Goal: Task Accomplishment & Management: Use online tool/utility

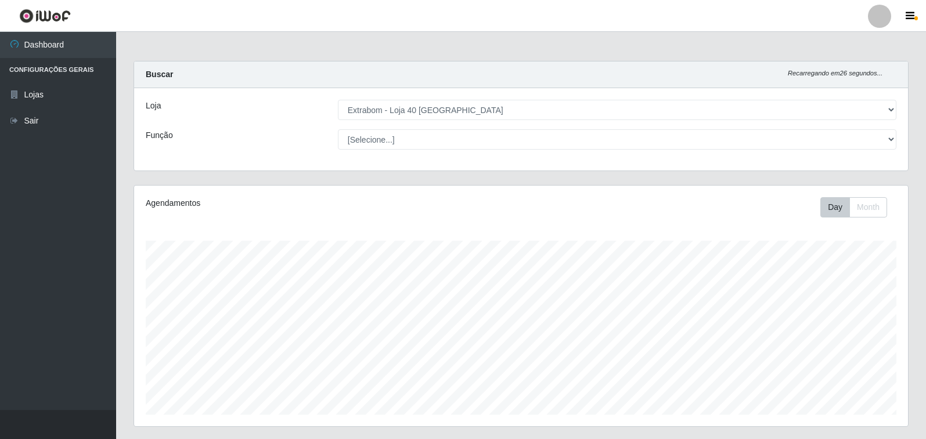
select select "538"
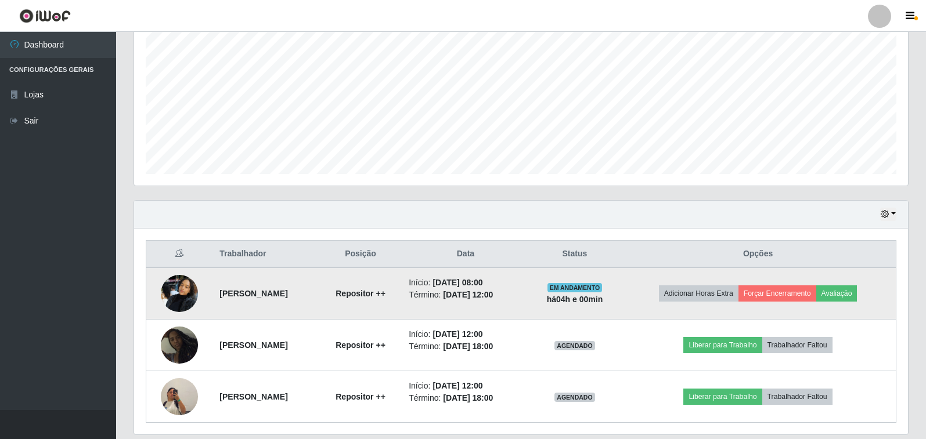
scroll to position [241, 774]
click at [855, 294] on button "Avaliação" at bounding box center [836, 294] width 41 height 16
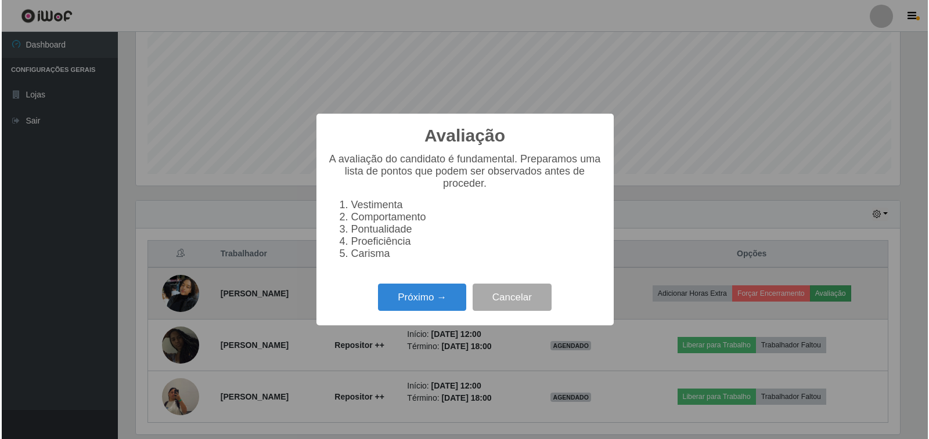
scroll to position [241, 767]
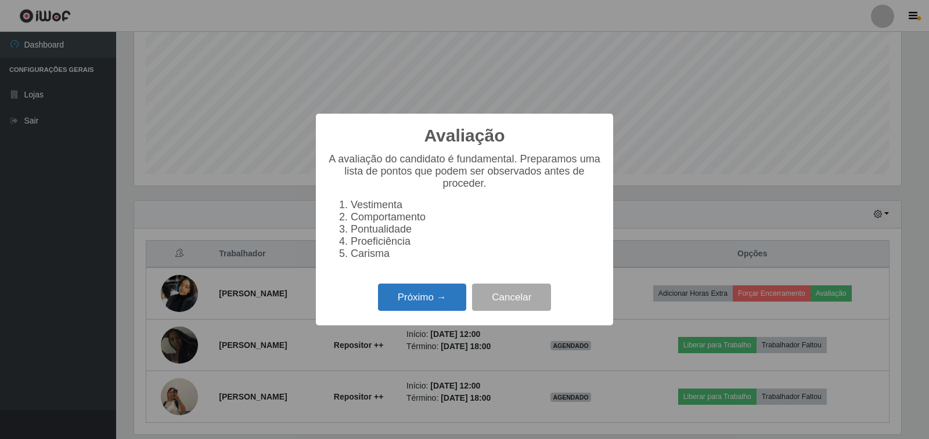
click at [407, 310] on button "Próximo →" at bounding box center [422, 297] width 88 height 27
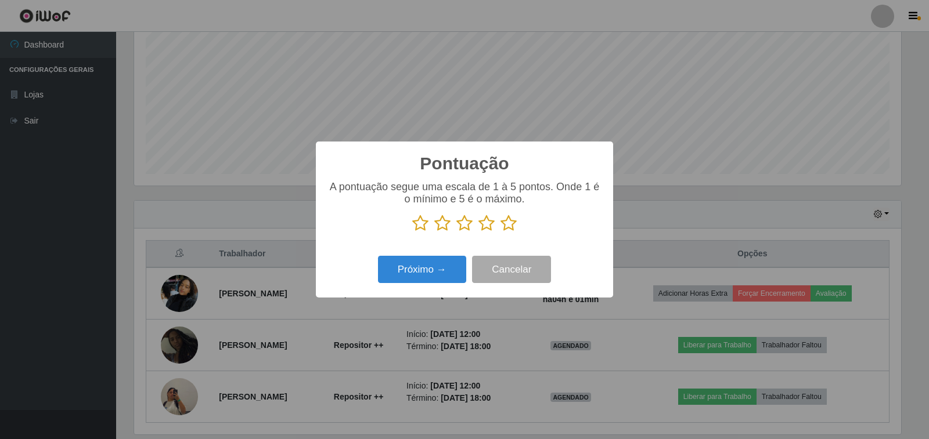
click at [509, 223] on icon at bounding box center [508, 223] width 16 height 17
click at [500, 232] on input "radio" at bounding box center [500, 232] width 0 height 0
click at [442, 274] on button "Próximo →" at bounding box center [422, 269] width 88 height 27
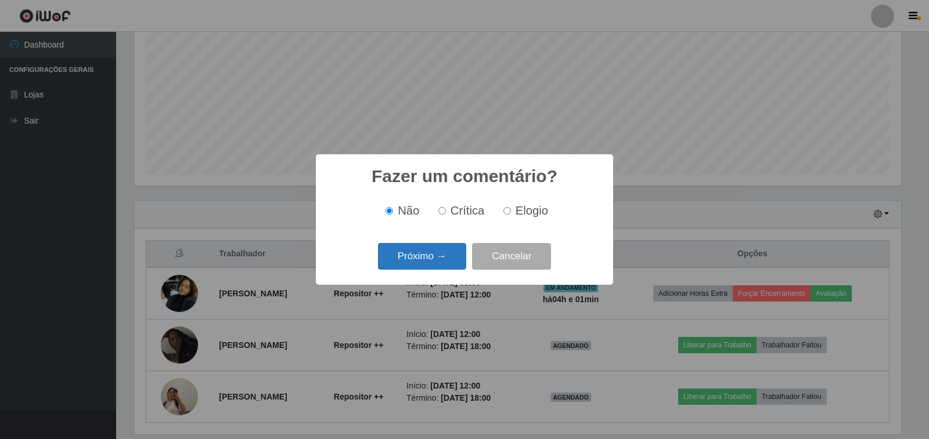
click at [433, 258] on button "Próximo →" at bounding box center [422, 256] width 88 height 27
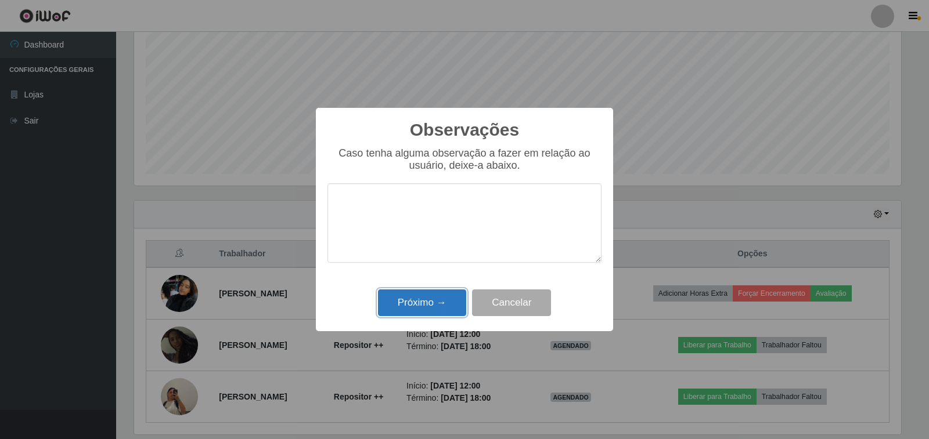
click at [440, 302] on button "Próximo →" at bounding box center [422, 303] width 88 height 27
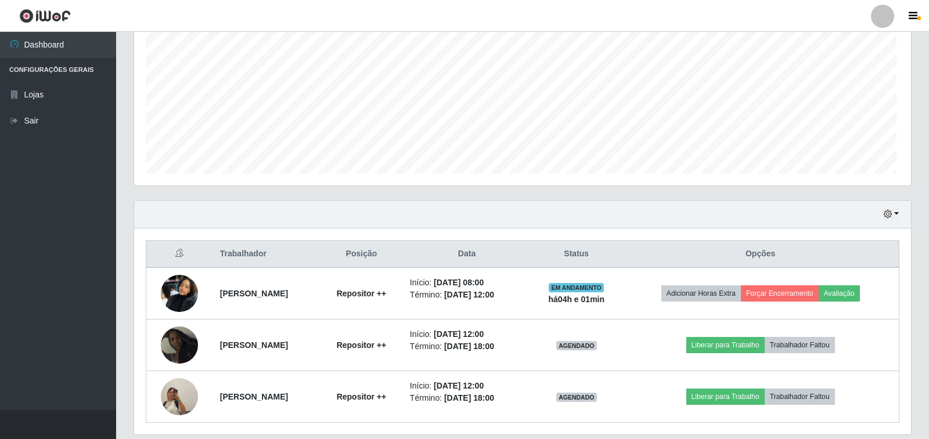
scroll to position [241, 774]
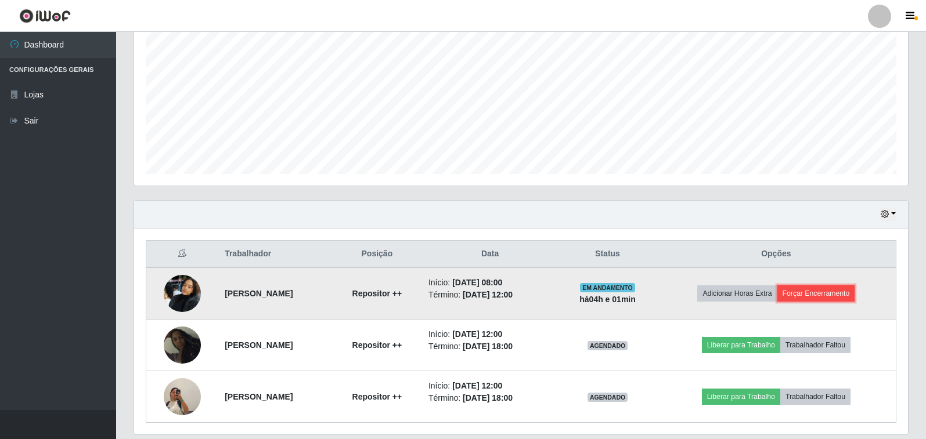
click at [826, 292] on button "Forçar Encerramento" at bounding box center [816, 294] width 78 height 16
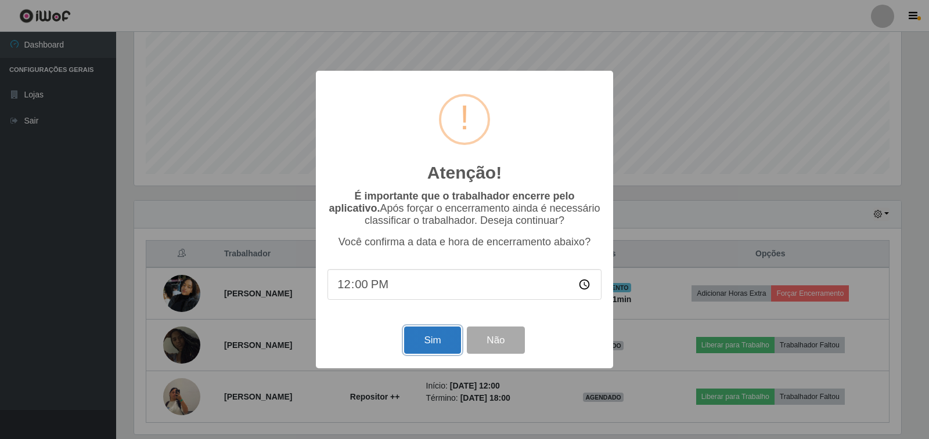
click at [429, 343] on button "Sim" at bounding box center [432, 340] width 56 height 27
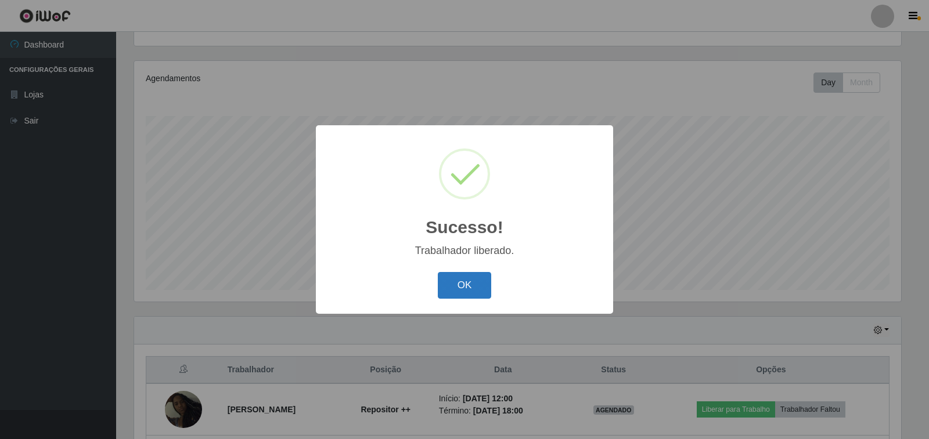
click at [457, 288] on button "OK" at bounding box center [465, 285] width 54 height 27
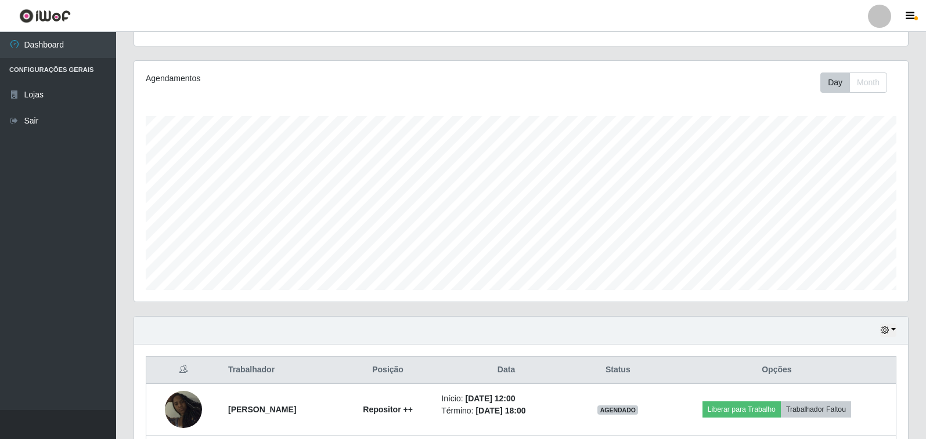
scroll to position [228, 0]
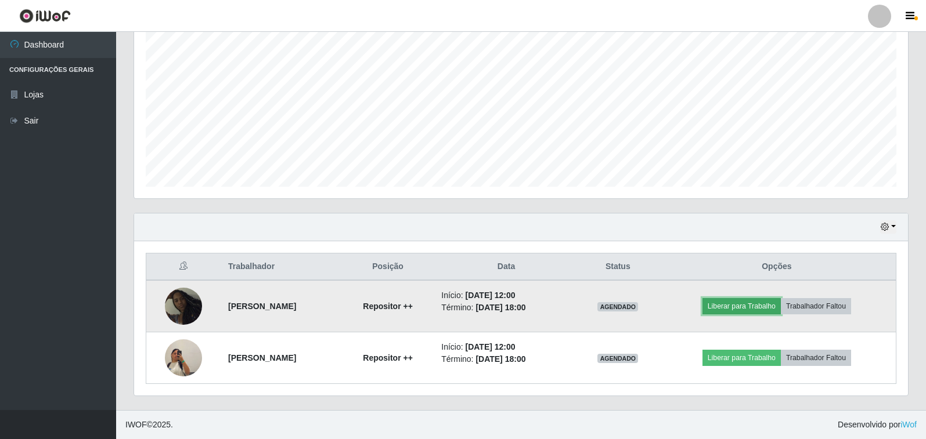
click at [765, 305] on button "Liberar para Trabalho" at bounding box center [741, 306] width 78 height 16
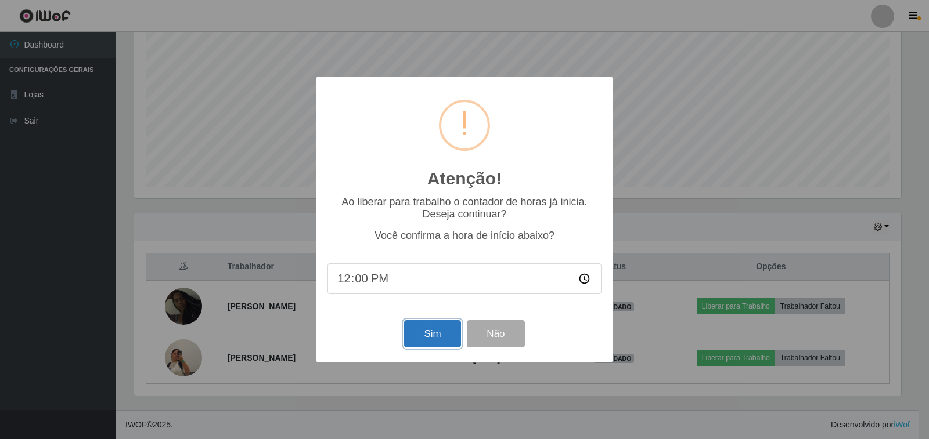
click at [422, 339] on button "Sim" at bounding box center [432, 333] width 56 height 27
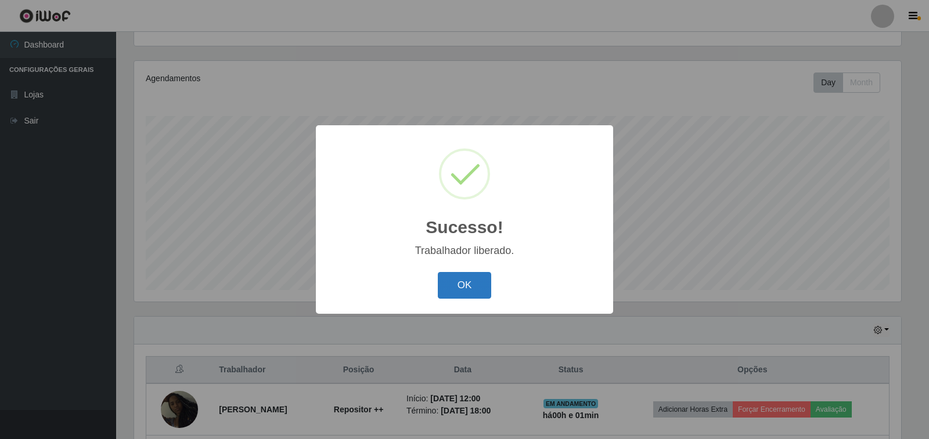
click at [475, 287] on button "OK" at bounding box center [465, 285] width 54 height 27
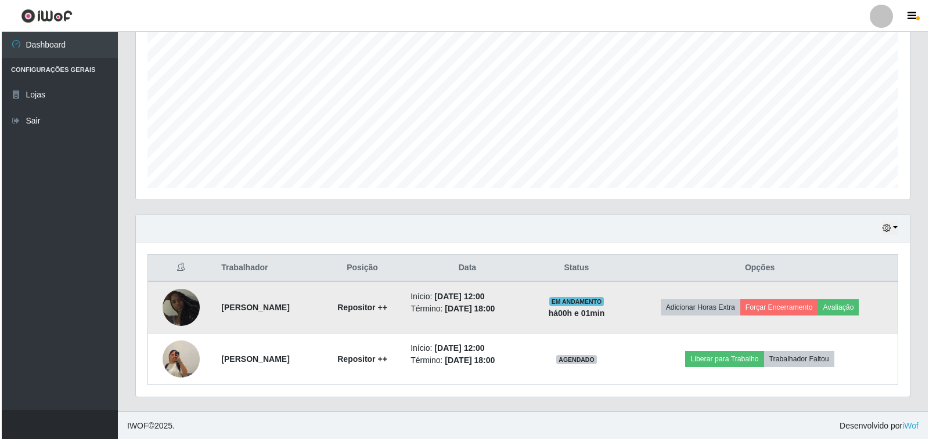
scroll to position [228, 0]
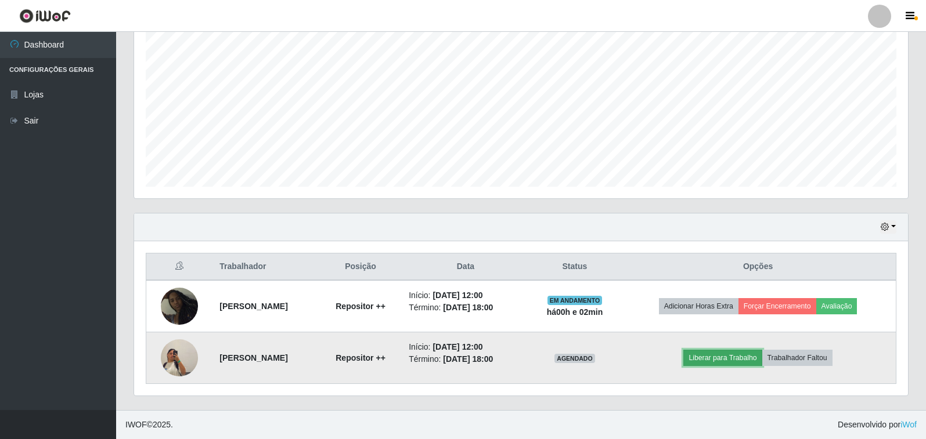
click at [752, 356] on button "Liberar para Trabalho" at bounding box center [722, 358] width 78 height 16
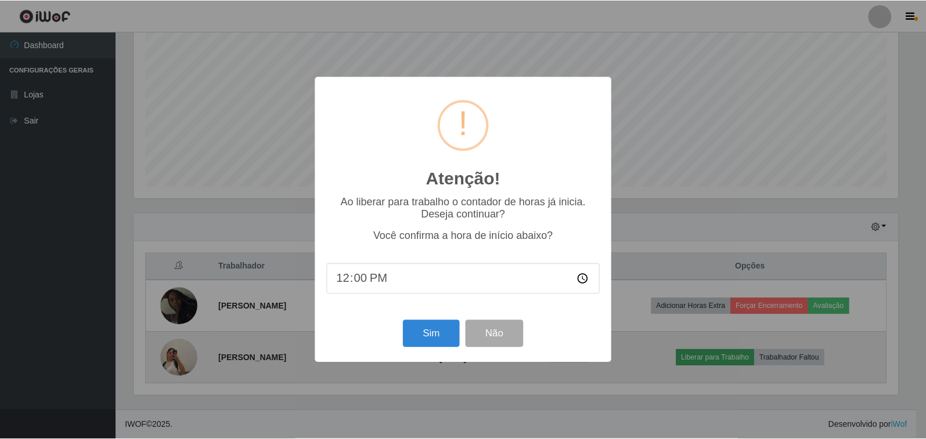
scroll to position [241, 767]
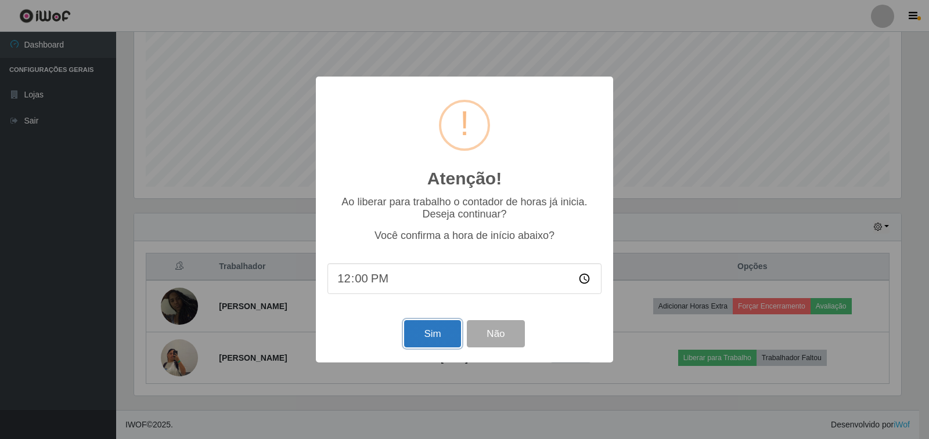
click at [442, 335] on button "Sim" at bounding box center [432, 333] width 56 height 27
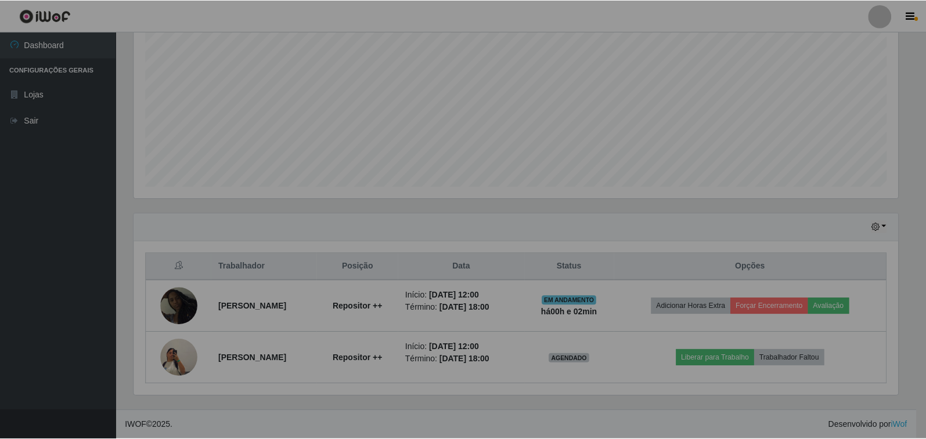
scroll to position [0, 0]
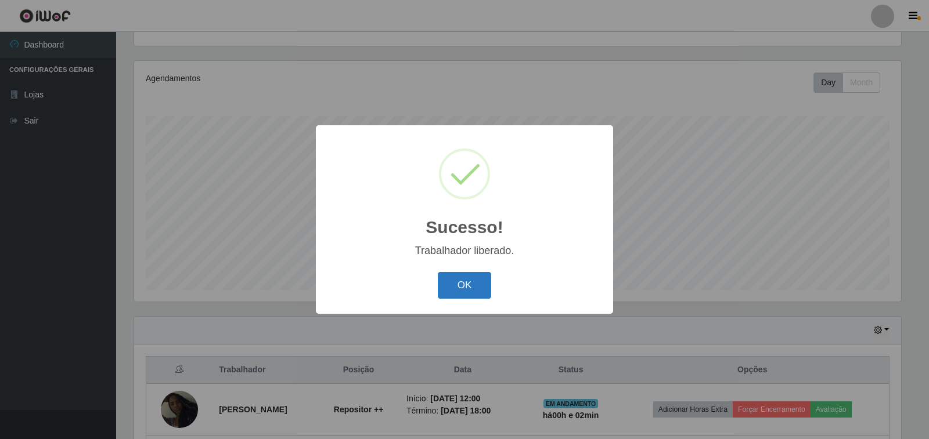
click at [477, 289] on button "OK" at bounding box center [465, 285] width 54 height 27
